Goal: Subscribe to service/newsletter

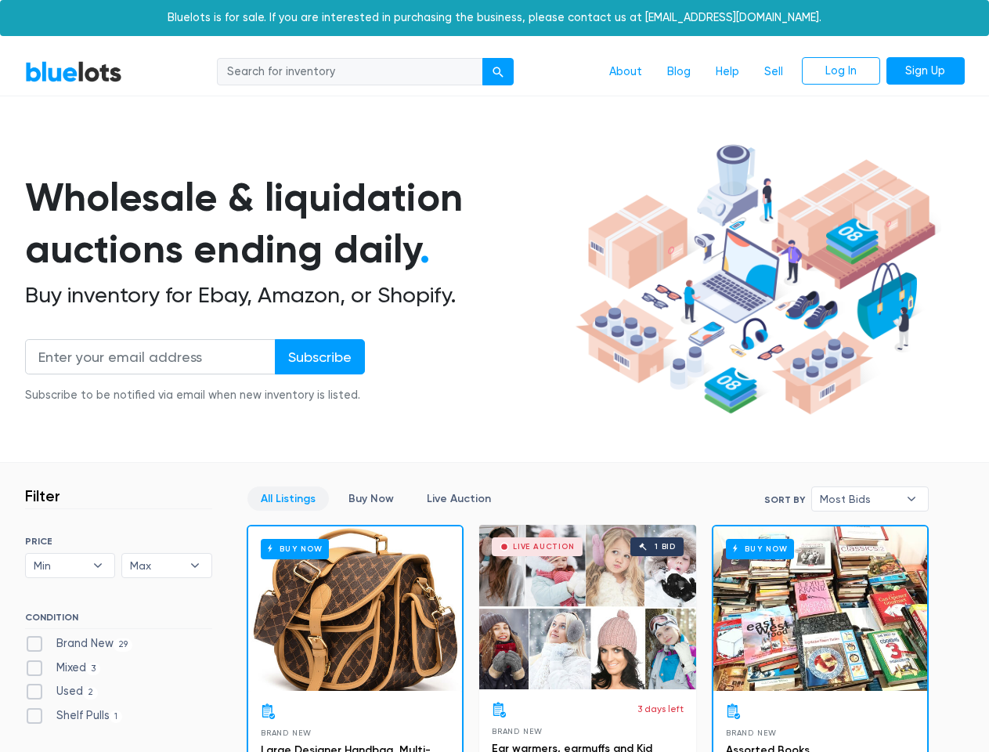
click at [499, 72] on div "submit" at bounding box center [498, 72] width 11 height 11
click at [319, 356] on input "Subscribe" at bounding box center [320, 356] width 90 height 35
click at [70, 565] on span "Min" at bounding box center [60, 565] width 52 height 23
click at [167, 565] on span "Max" at bounding box center [156, 565] width 52 height 23
click at [870, 499] on span "Most Bids" at bounding box center [859, 498] width 78 height 23
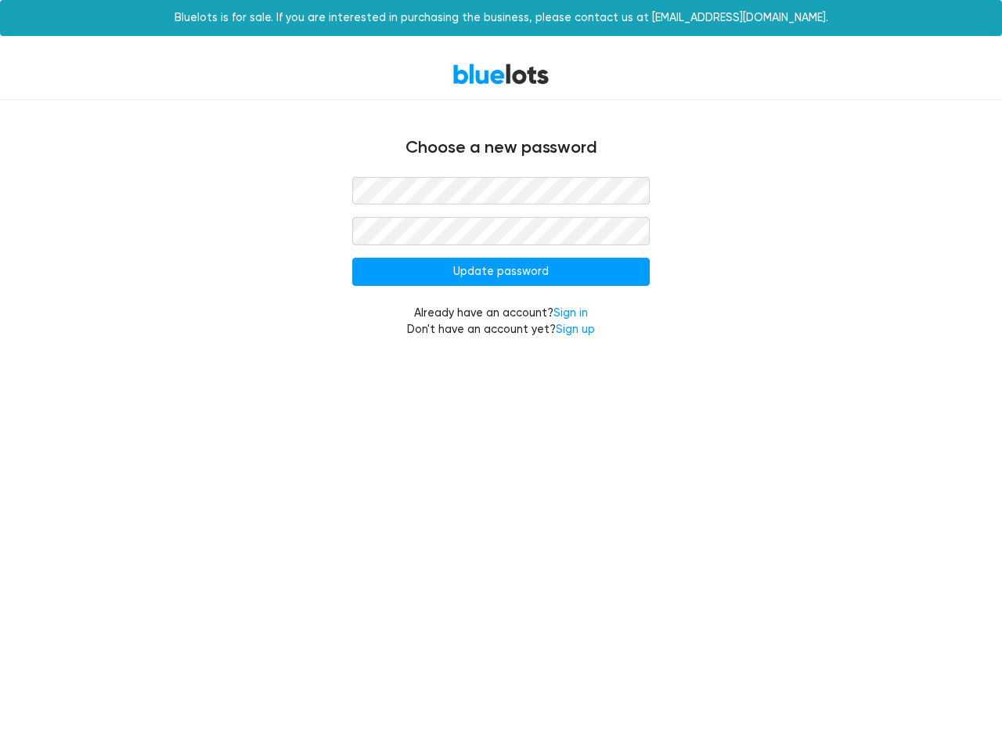
click at [501, 272] on input "Update password" at bounding box center [501, 272] width 298 height 28
